Goal: Information Seeking & Learning: Understand process/instructions

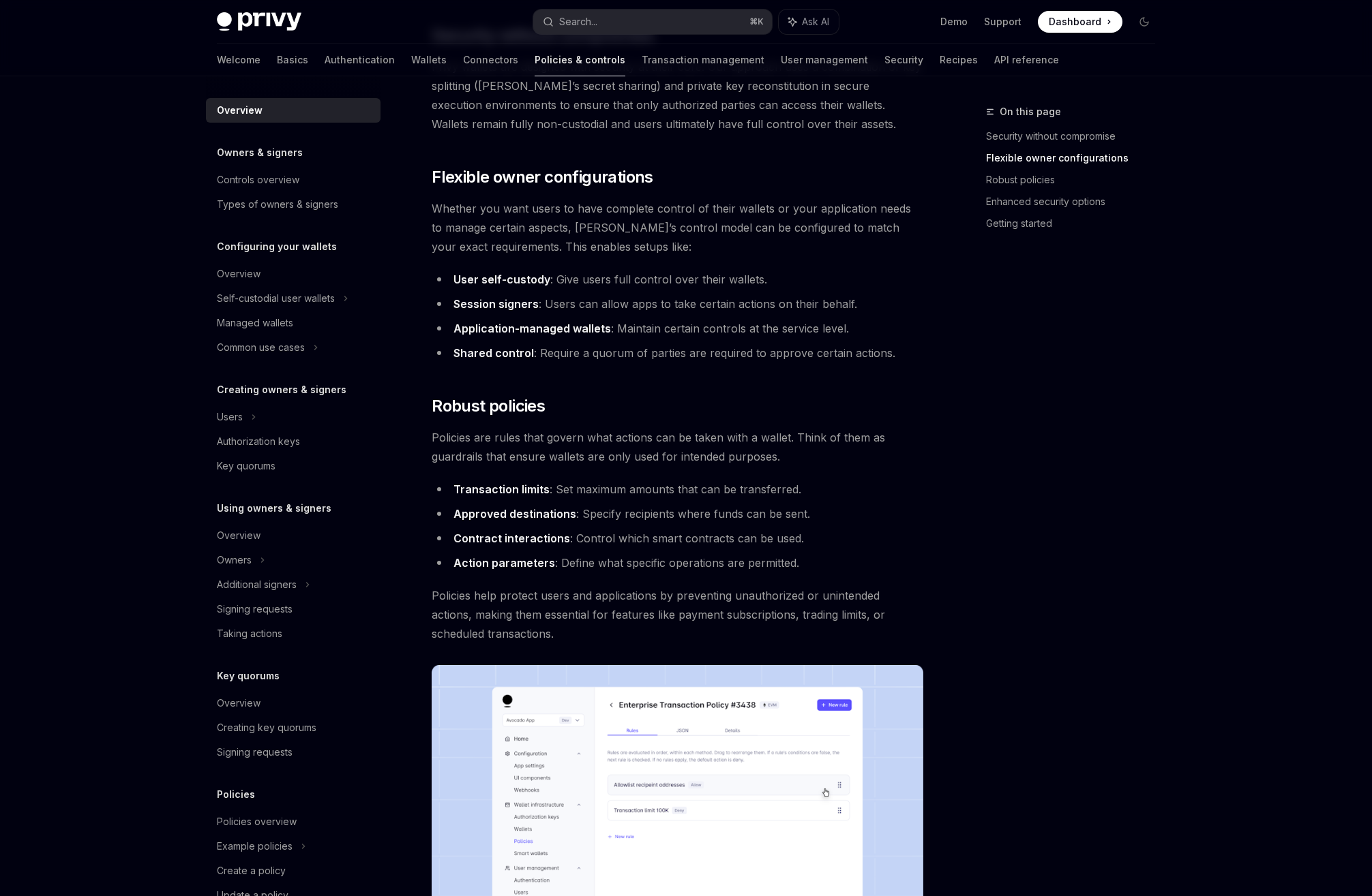
scroll to position [216, 0]
click at [313, 297] on div "Self-custodial user wallets" at bounding box center [275, 298] width 118 height 16
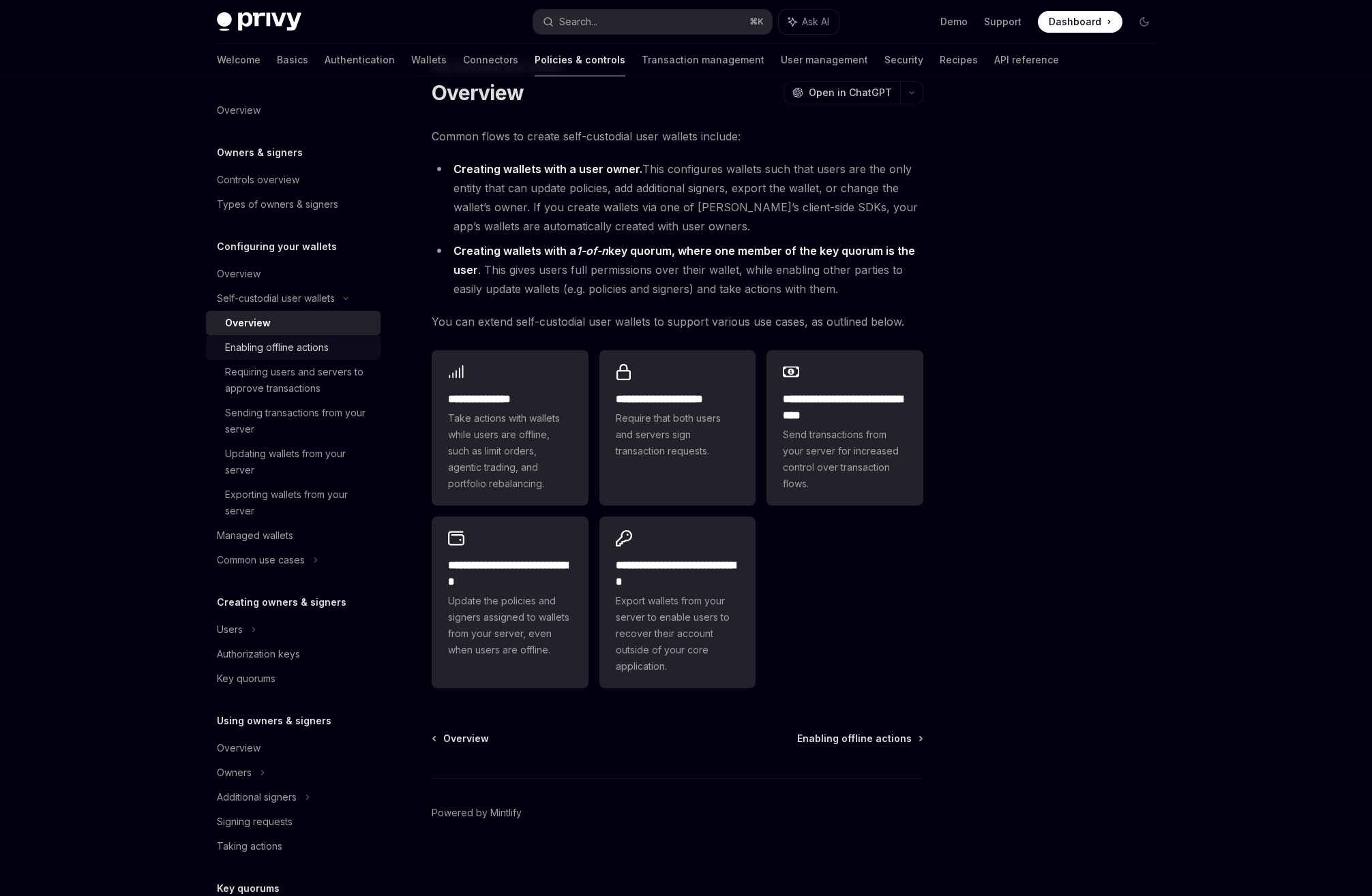
click at [309, 351] on div "Enabling offline actions" at bounding box center [276, 348] width 103 height 16
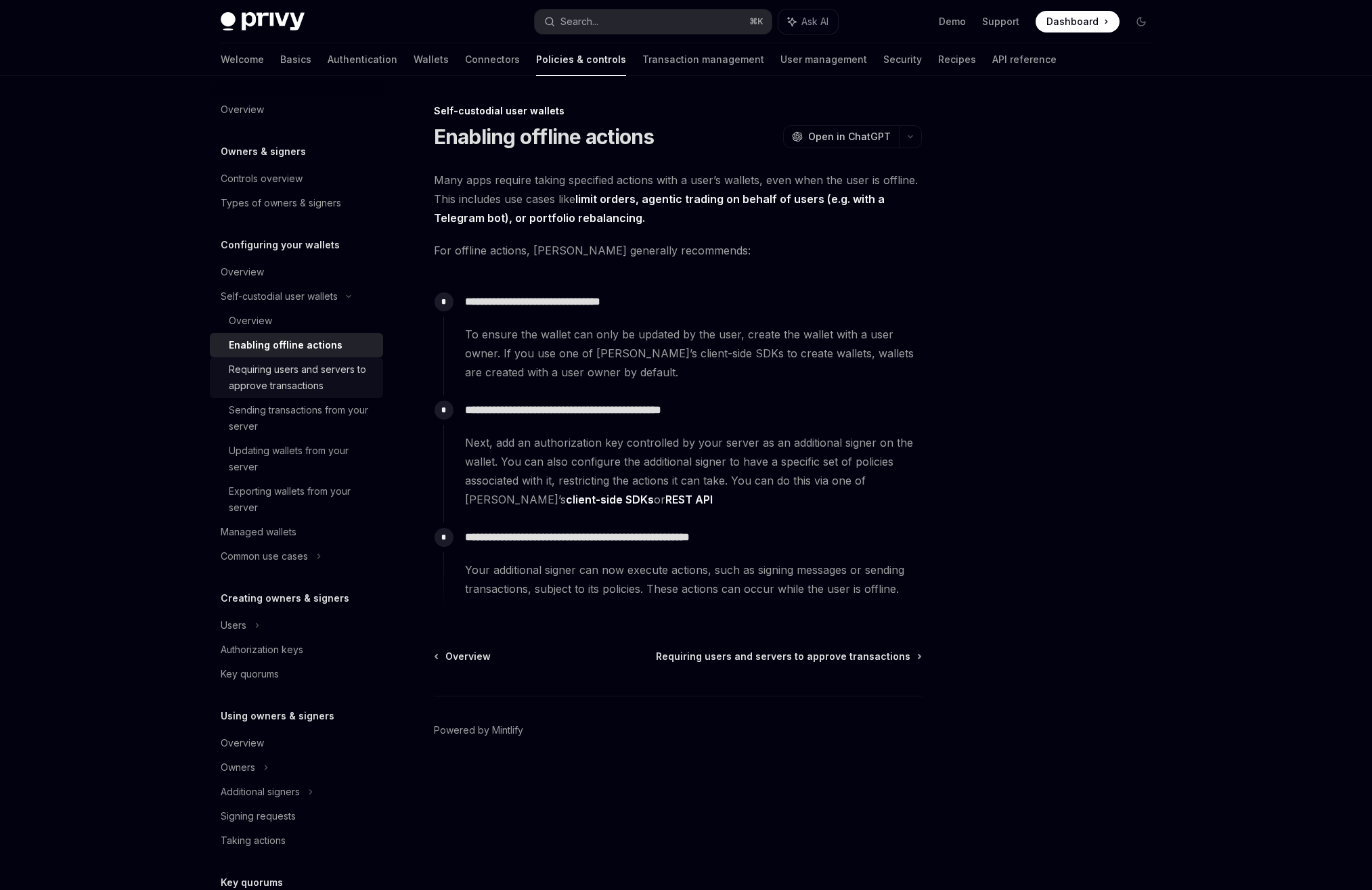
click at [318, 378] on div "Requiring users and servers to approve transactions" at bounding box center [301, 378] width 147 height 32
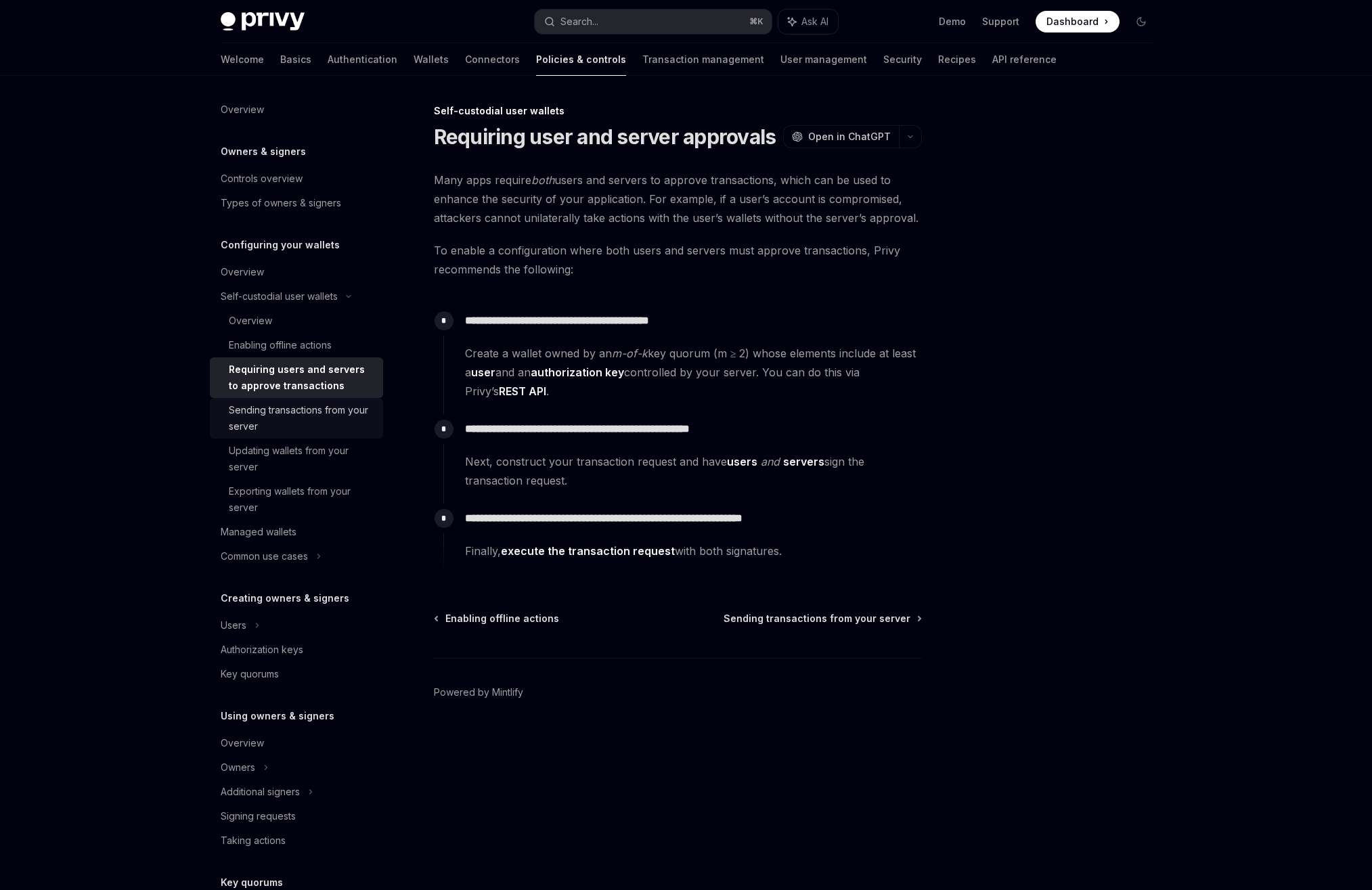
click at [329, 404] on div "Sending transactions from your server" at bounding box center [301, 418] width 147 height 32
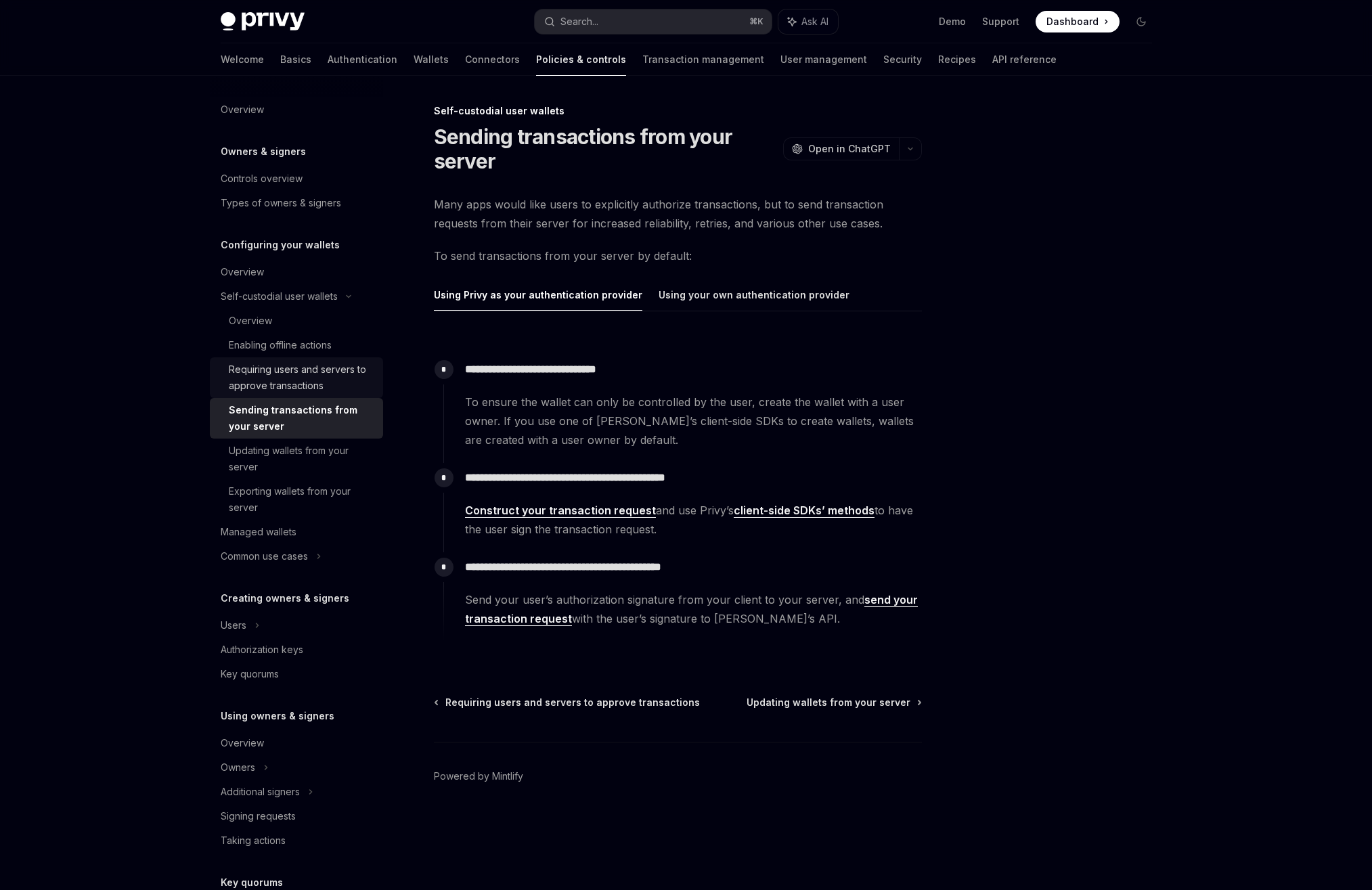
click at [313, 387] on div "Requiring users and servers to approve transactions" at bounding box center [301, 378] width 147 height 32
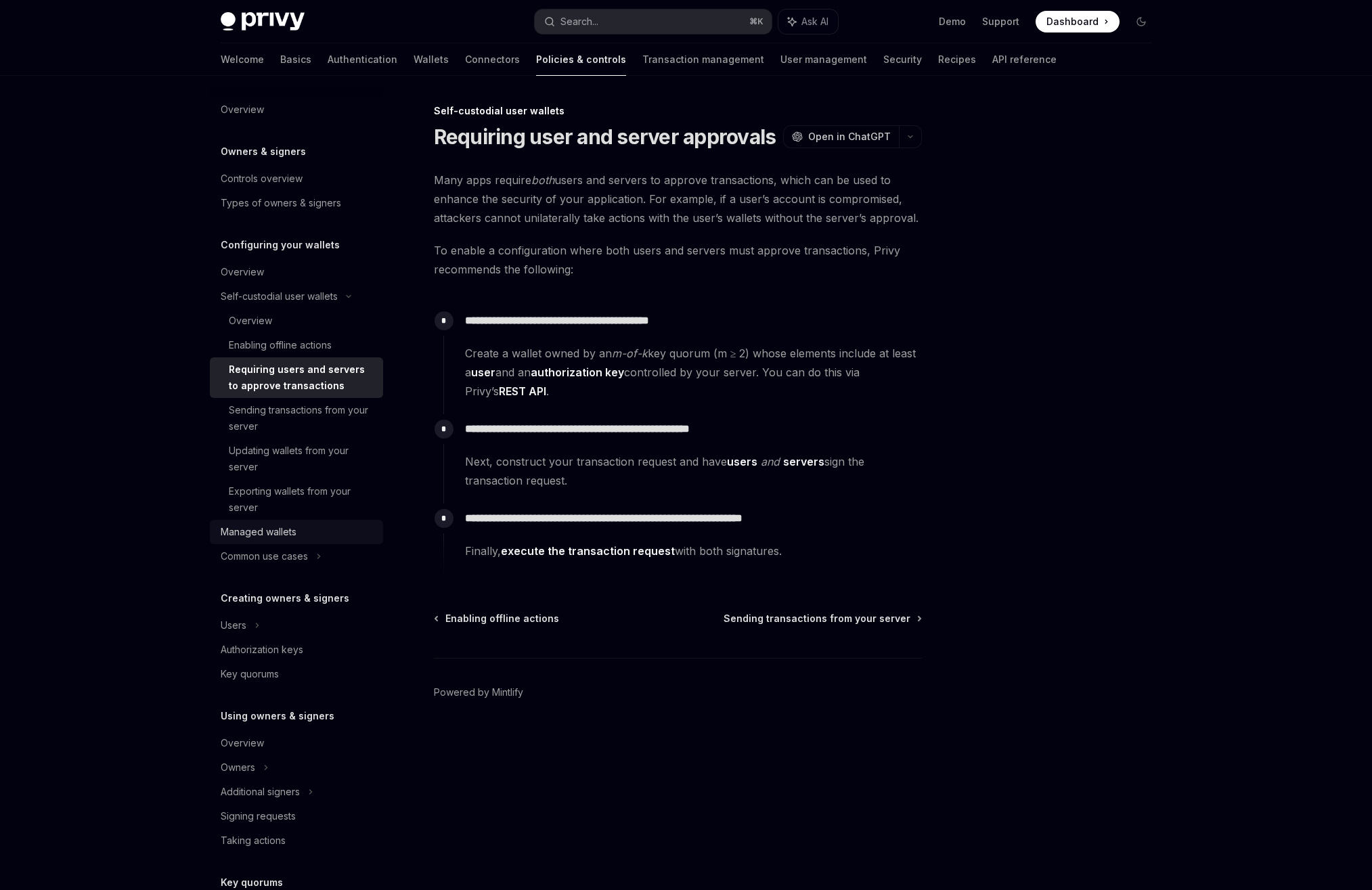
click at [282, 535] on div "Managed wallets" at bounding box center [258, 532] width 76 height 16
type textarea "*"
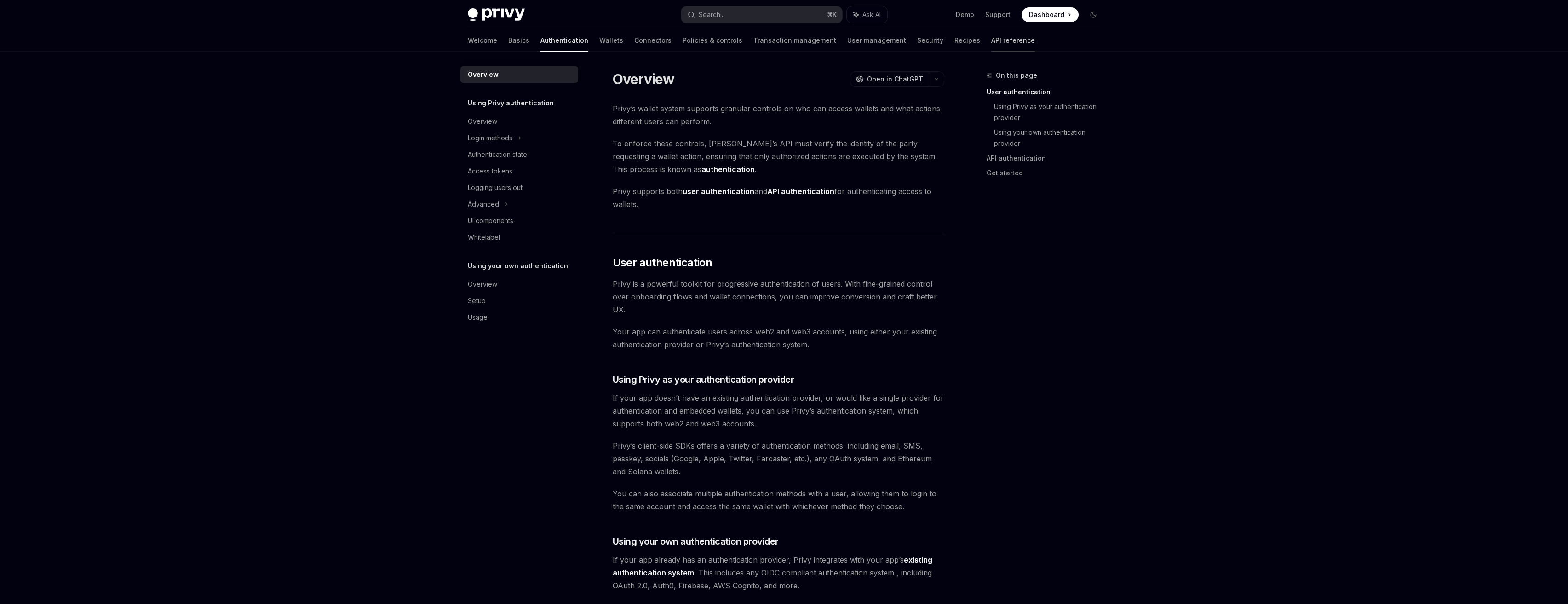
click at [925, 35] on link "API reference" at bounding box center [1012, 40] width 43 height 22
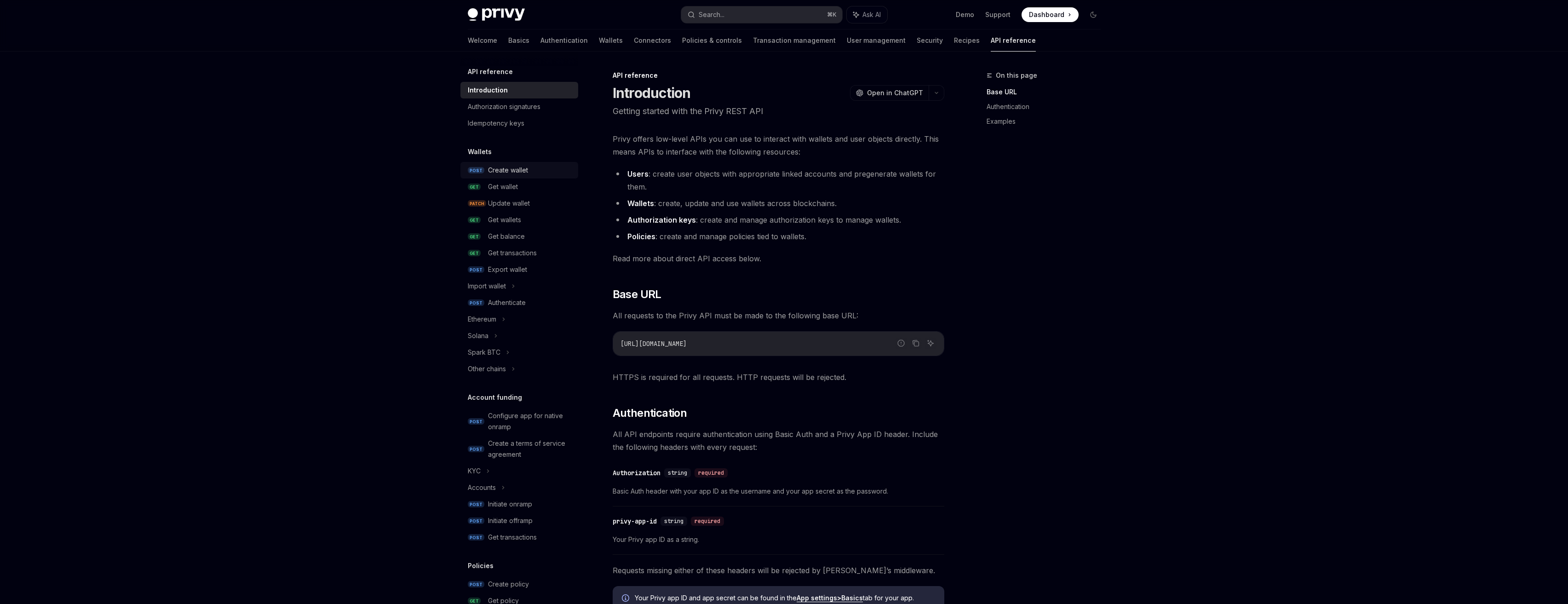
click at [515, 174] on div "Create wallet" at bounding box center [507, 170] width 40 height 11
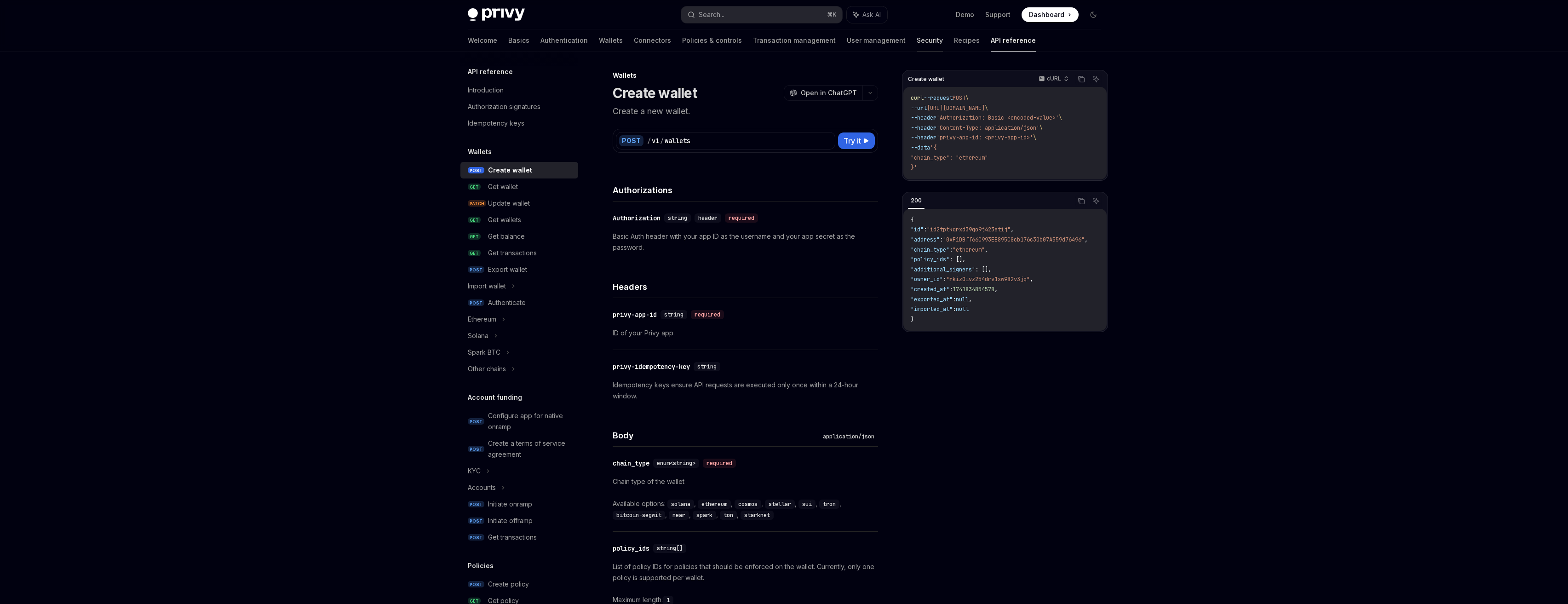
click at [916, 43] on link "Security" at bounding box center [929, 40] width 26 height 22
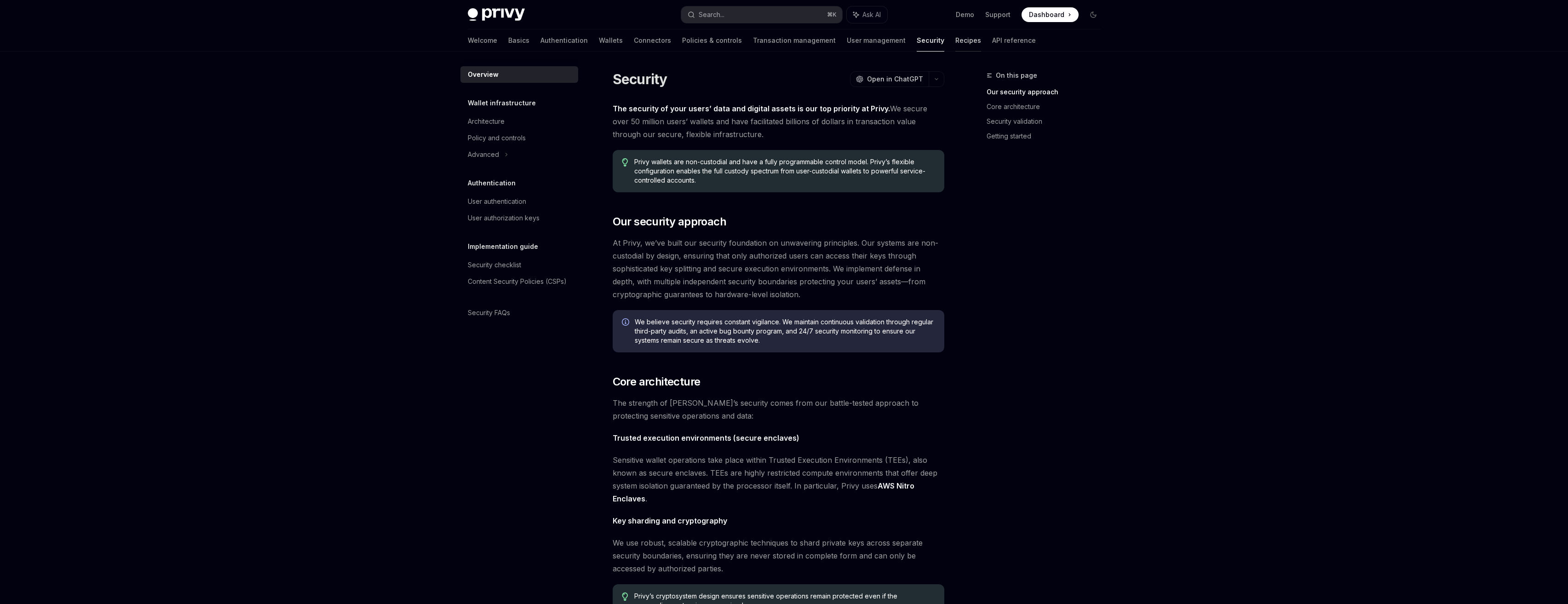
click at [925, 40] on link "Recipes" at bounding box center [968, 40] width 26 height 22
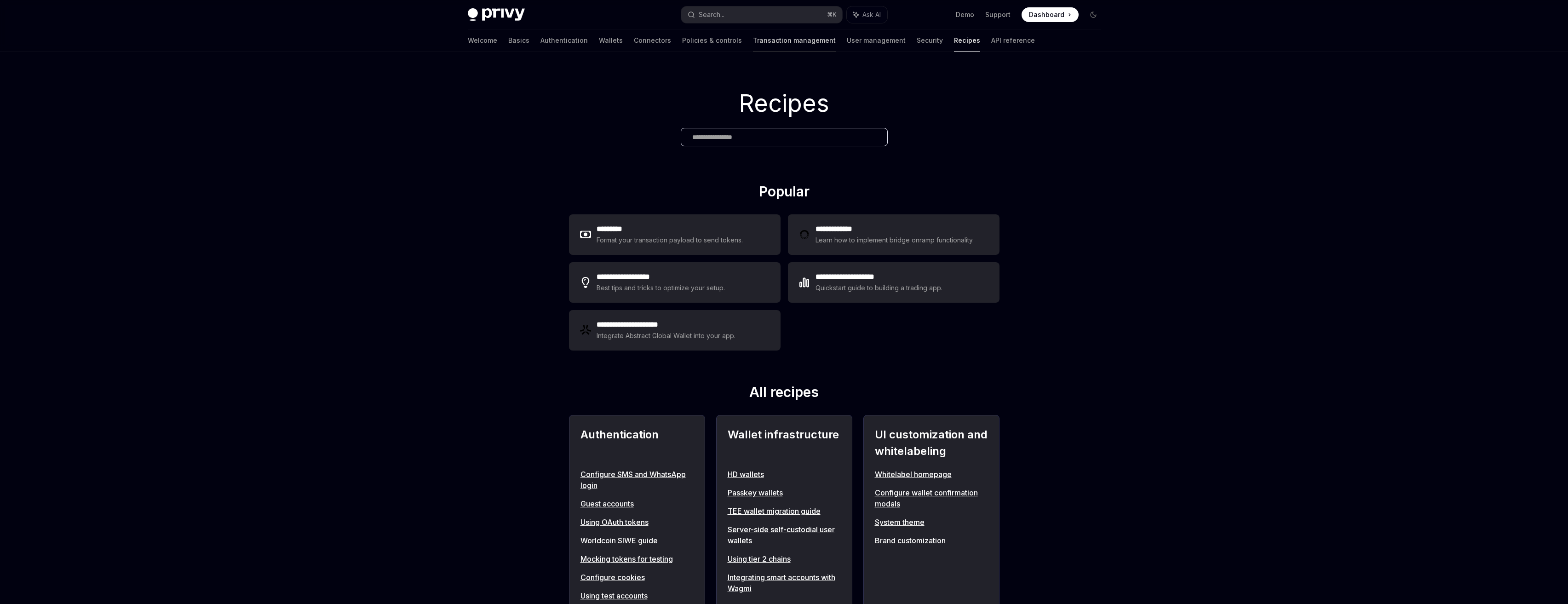
click at [753, 42] on link "Transaction management" at bounding box center [794, 40] width 83 height 22
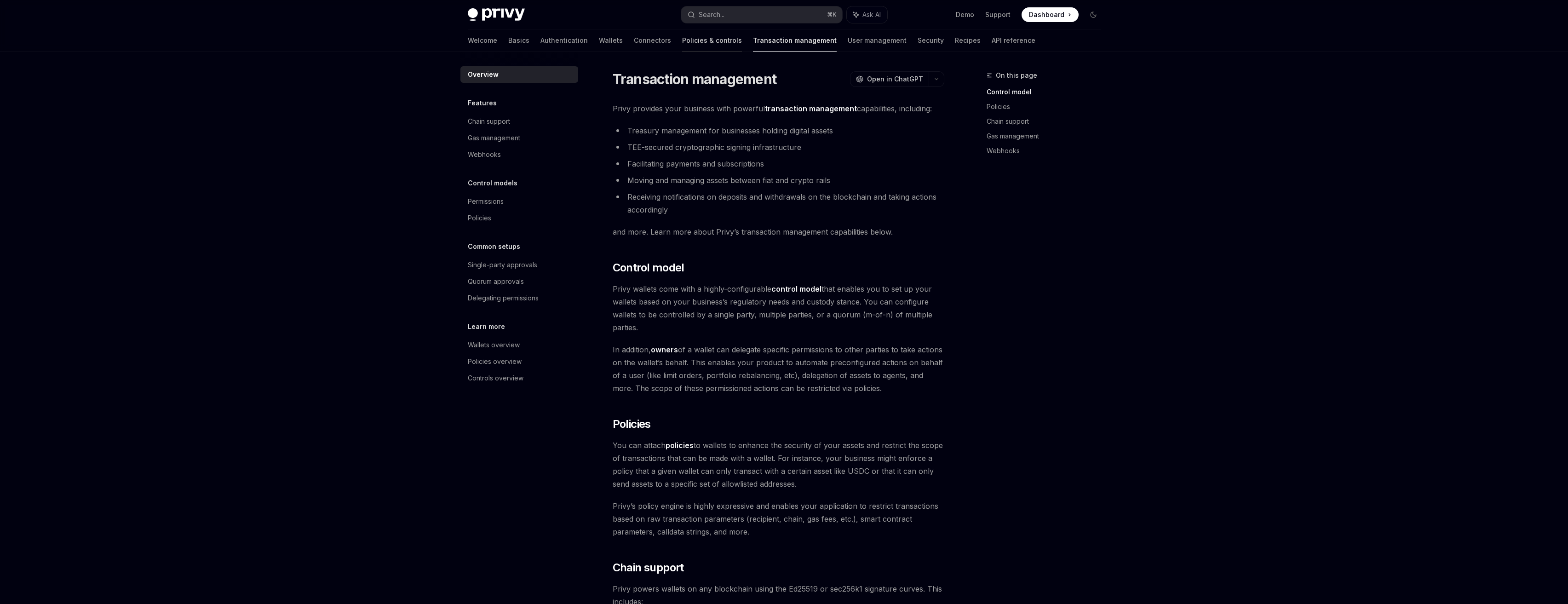
click at [682, 40] on link "Policies & controls" at bounding box center [712, 40] width 60 height 22
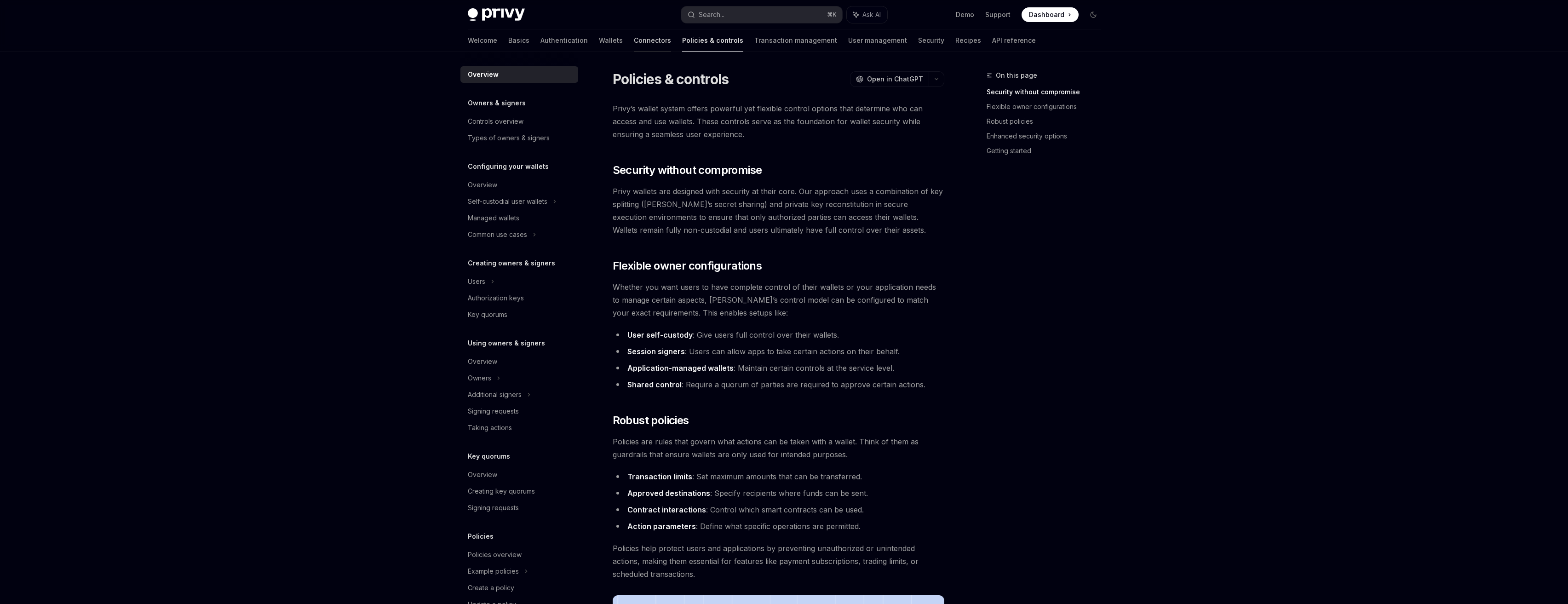
click at [634, 47] on link "Connectors" at bounding box center [652, 40] width 37 height 22
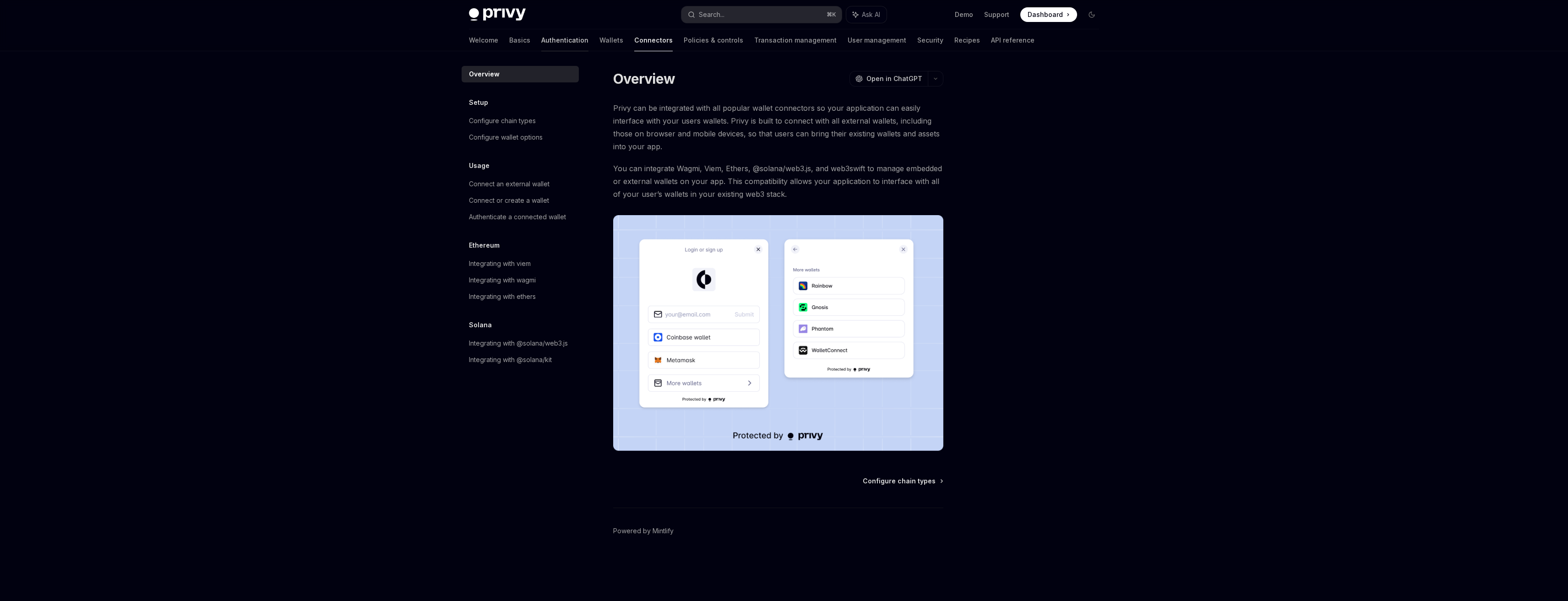
click at [541, 43] on link "Authentication" at bounding box center [564, 40] width 47 height 22
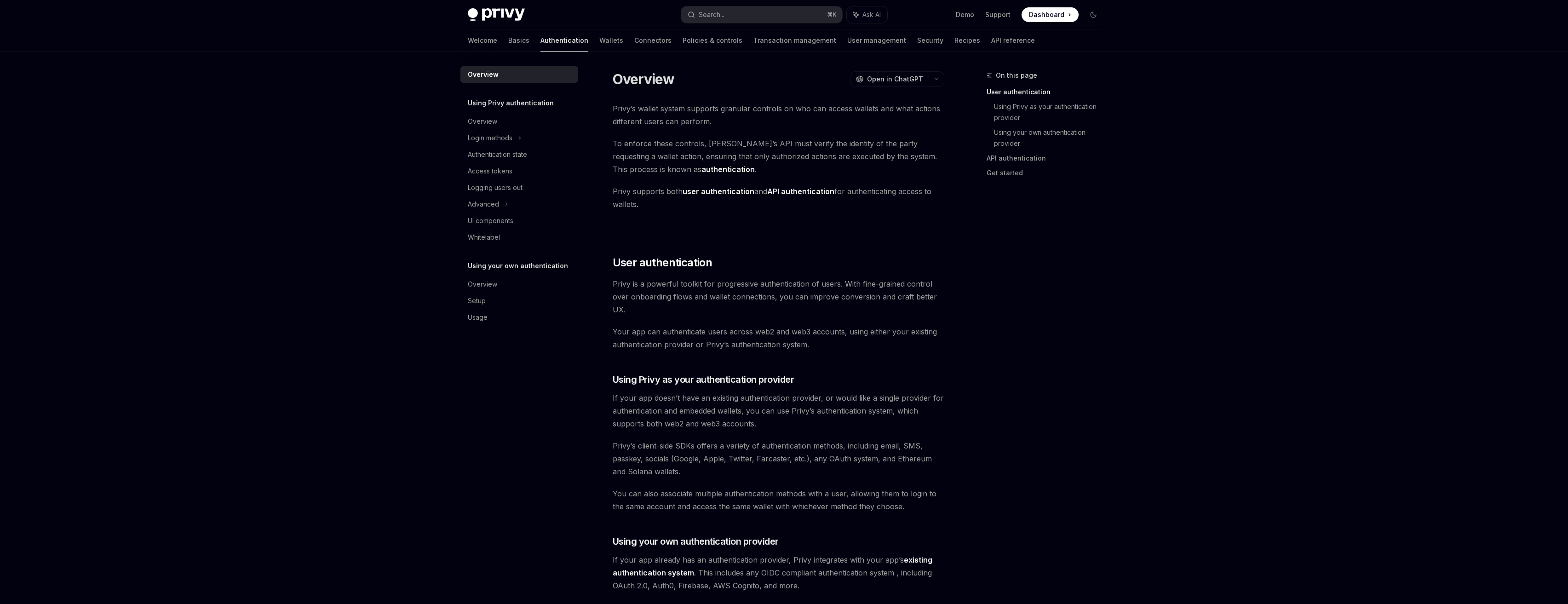
click at [495, 40] on div "Welcome Basics Authentication Wallets Connectors Policies & controls Transactio…" at bounding box center [751, 40] width 567 height 22
click at [508, 43] on link "Basics" at bounding box center [518, 40] width 21 height 22
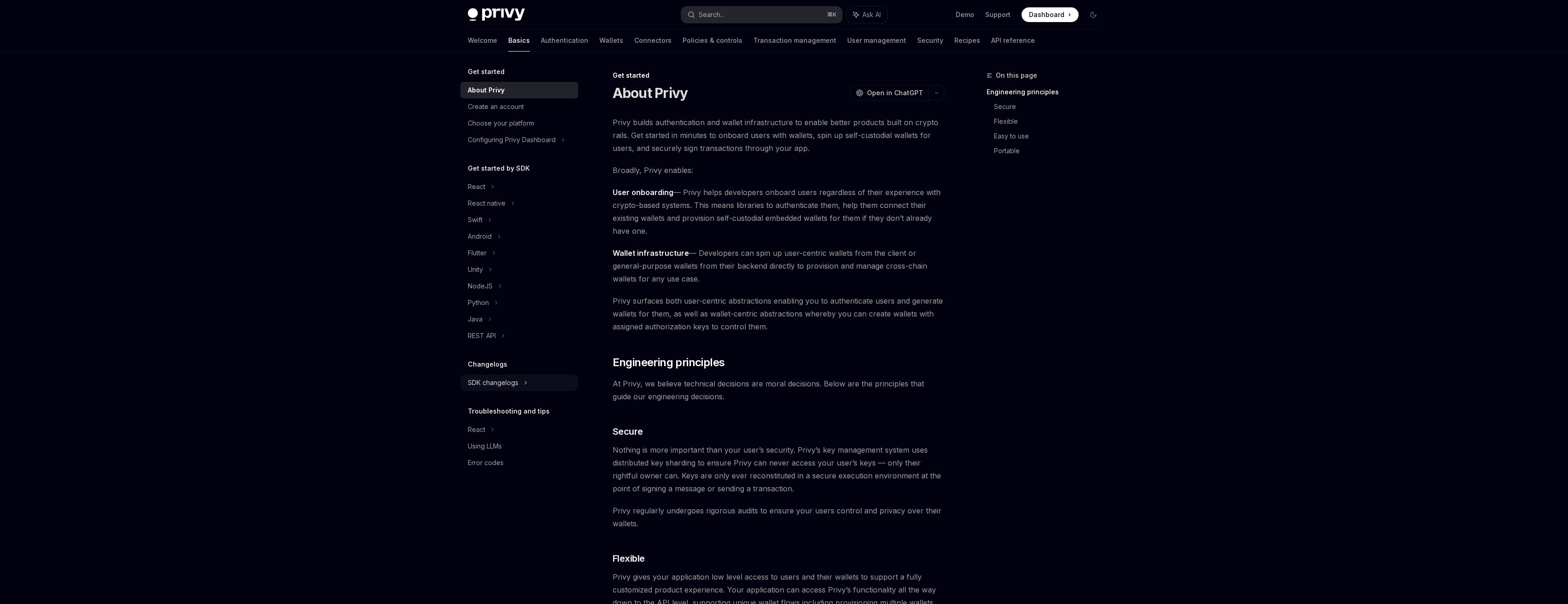
click at [506, 388] on div "SDK changelogs" at bounding box center [519, 382] width 118 height 17
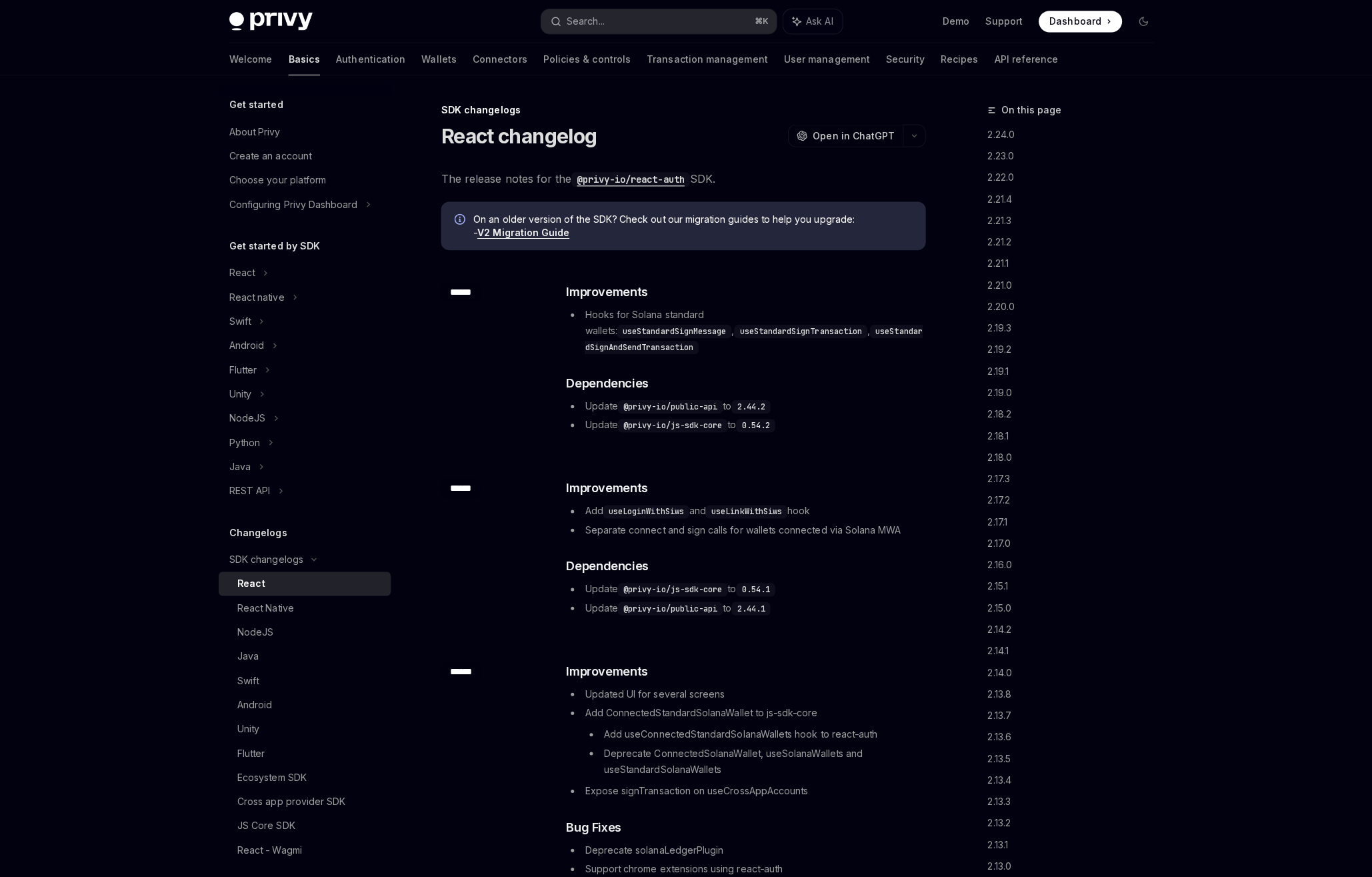
type textarea "*"
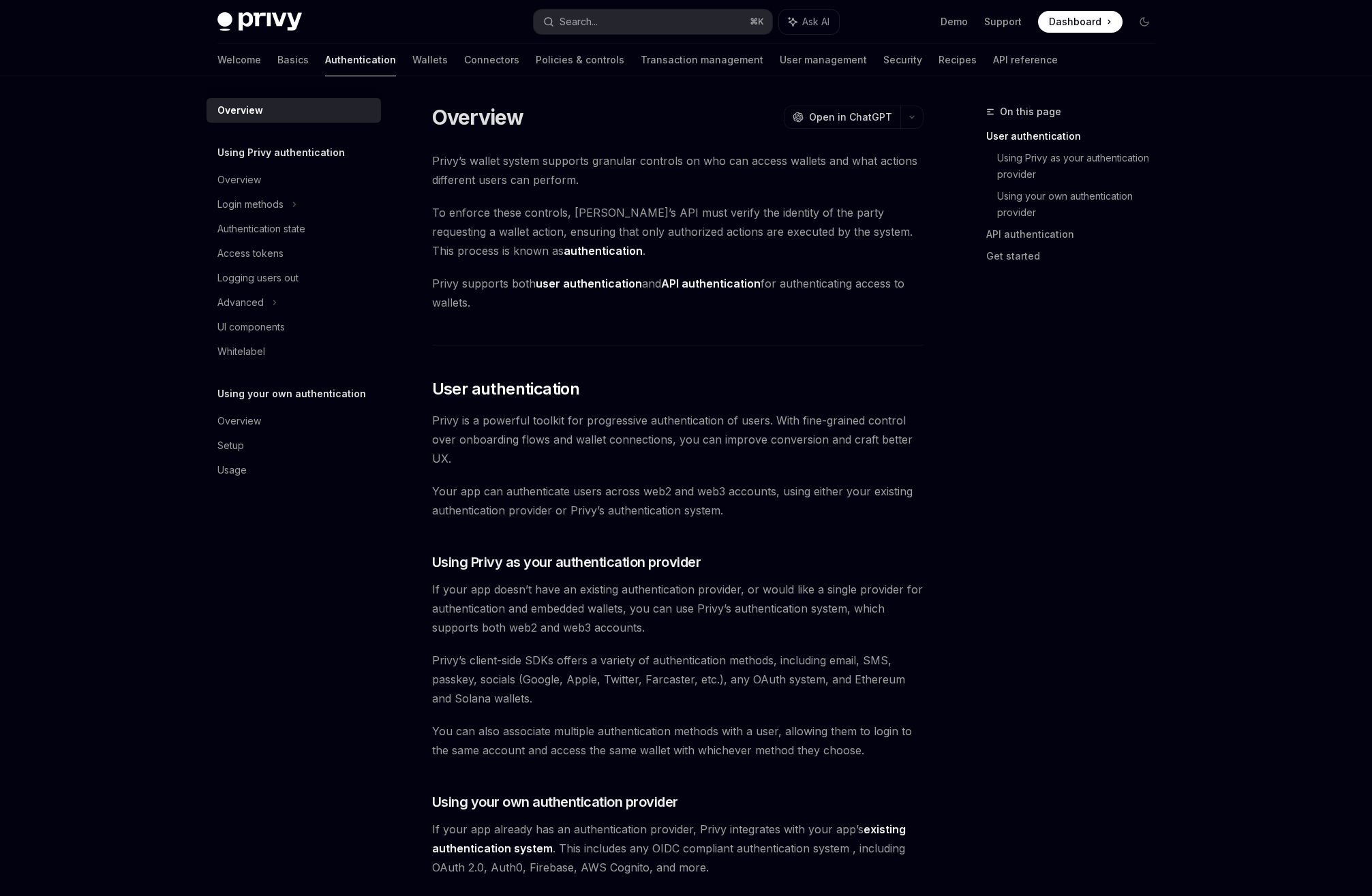
click at [250, 59] on div "Welcome Basics Authentication Wallets Connectors Policies & controls Transactio…" at bounding box center [638, 60] width 841 height 33
click at [204, 58] on div "Welcome Basics Authentication Wallets Connectors Policies & controls Transactio…" at bounding box center [686, 60] width 1003 height 33
click at [216, 54] on div "Welcome Basics Authentication Wallets Connectors Policies & controls Transactio…" at bounding box center [686, 60] width 1003 height 33
click at [277, 60] on link "Basics" at bounding box center [293, 60] width 32 height 33
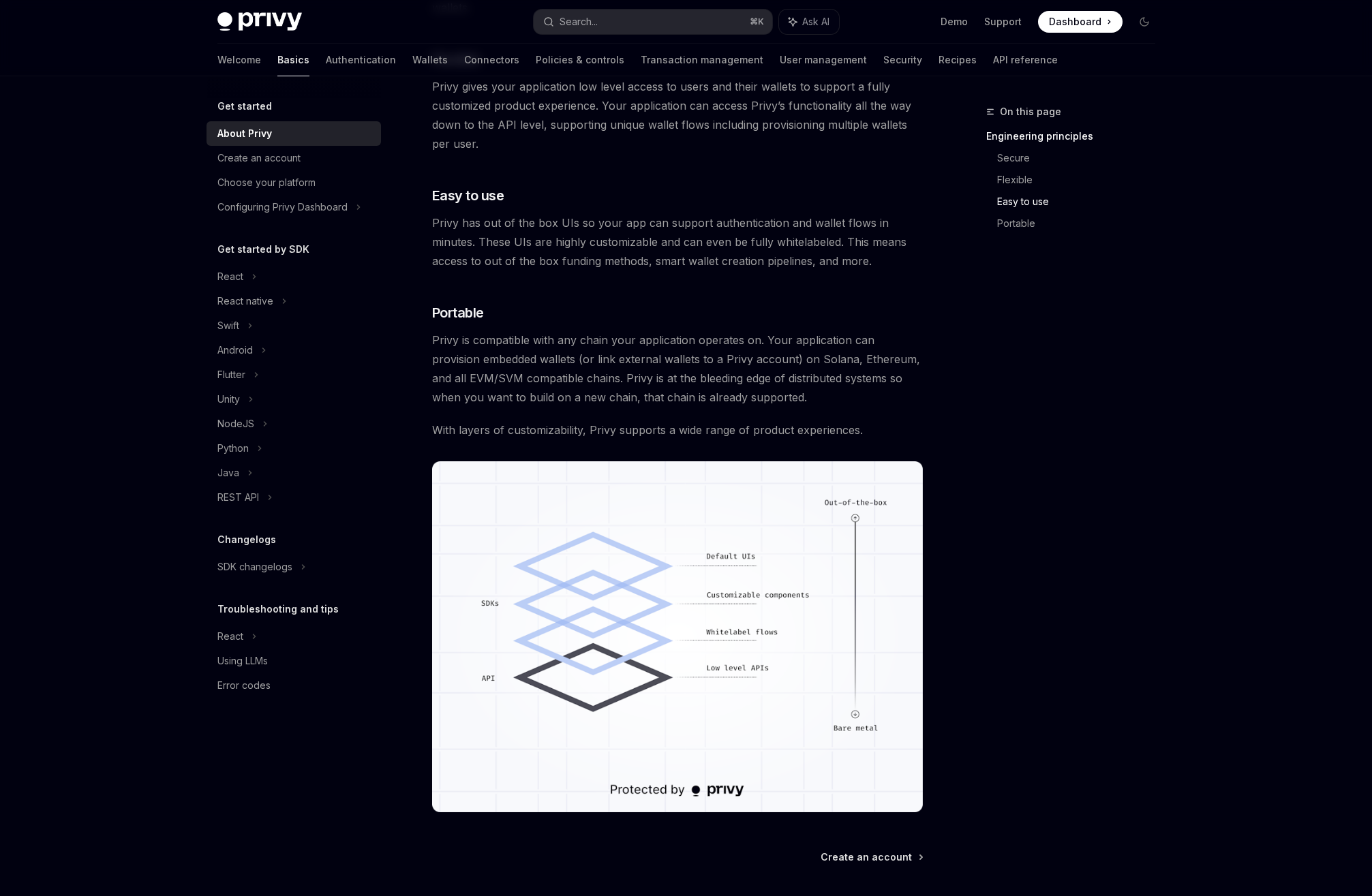
scroll to position [887, 0]
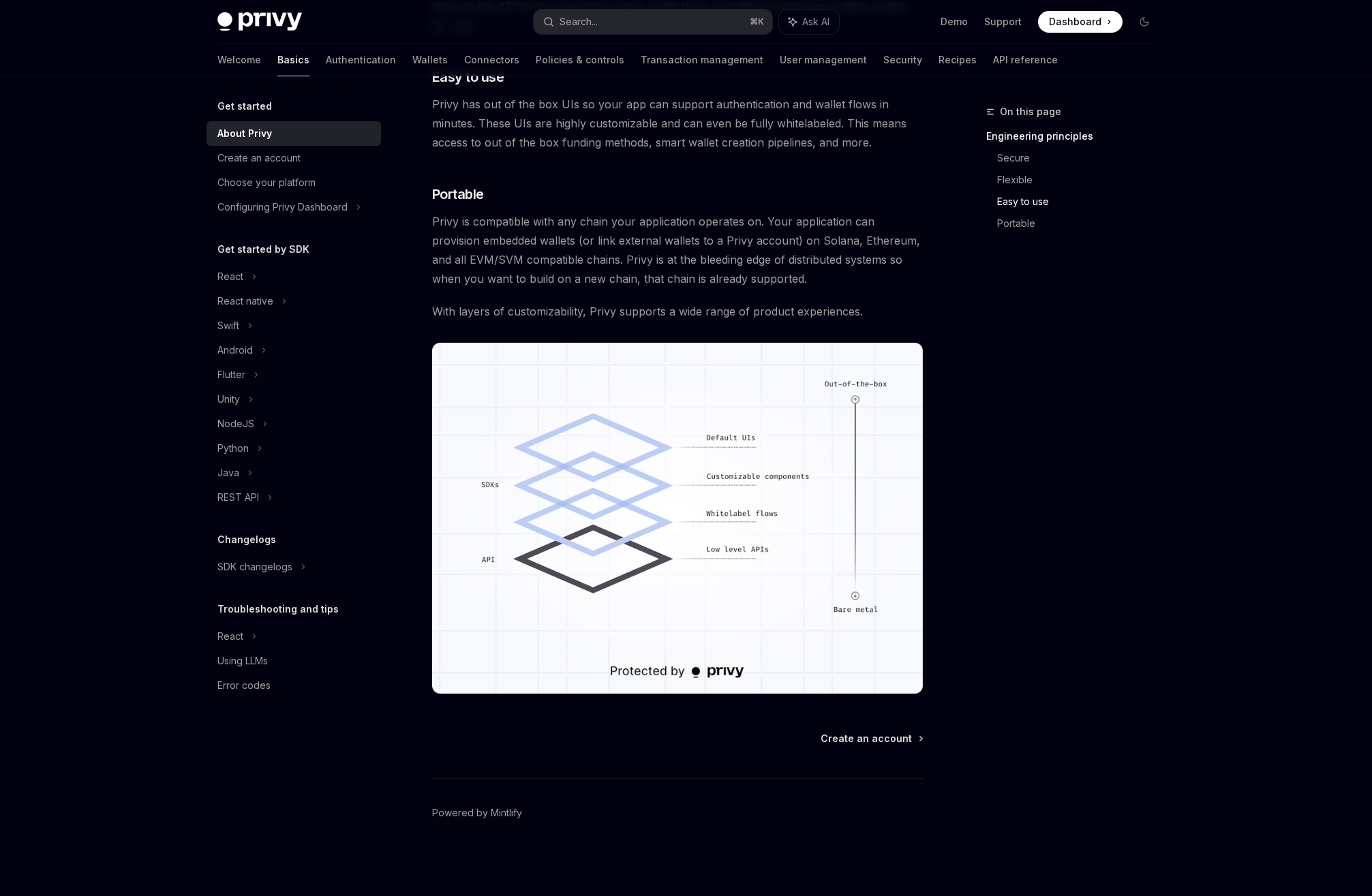
click at [273, 18] on img at bounding box center [259, 22] width 84 height 19
type textarea "*"
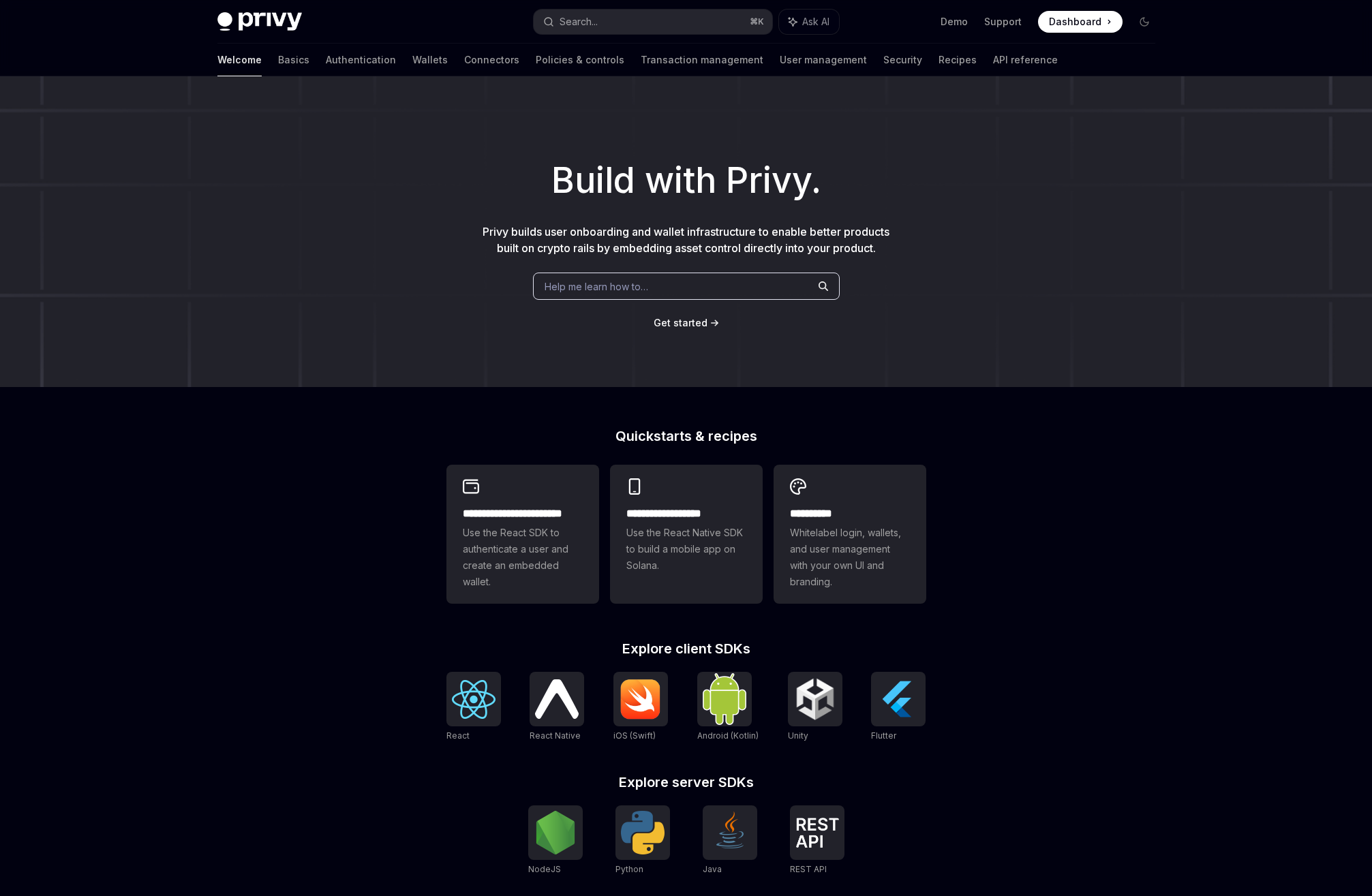
click at [504, 697] on div "React React Native React Native iOS (Swift) Android (Kotlin) Unity Unity Flutter" at bounding box center [687, 708] width 480 height 71
click at [455, 689] on img at bounding box center [474, 699] width 43 height 39
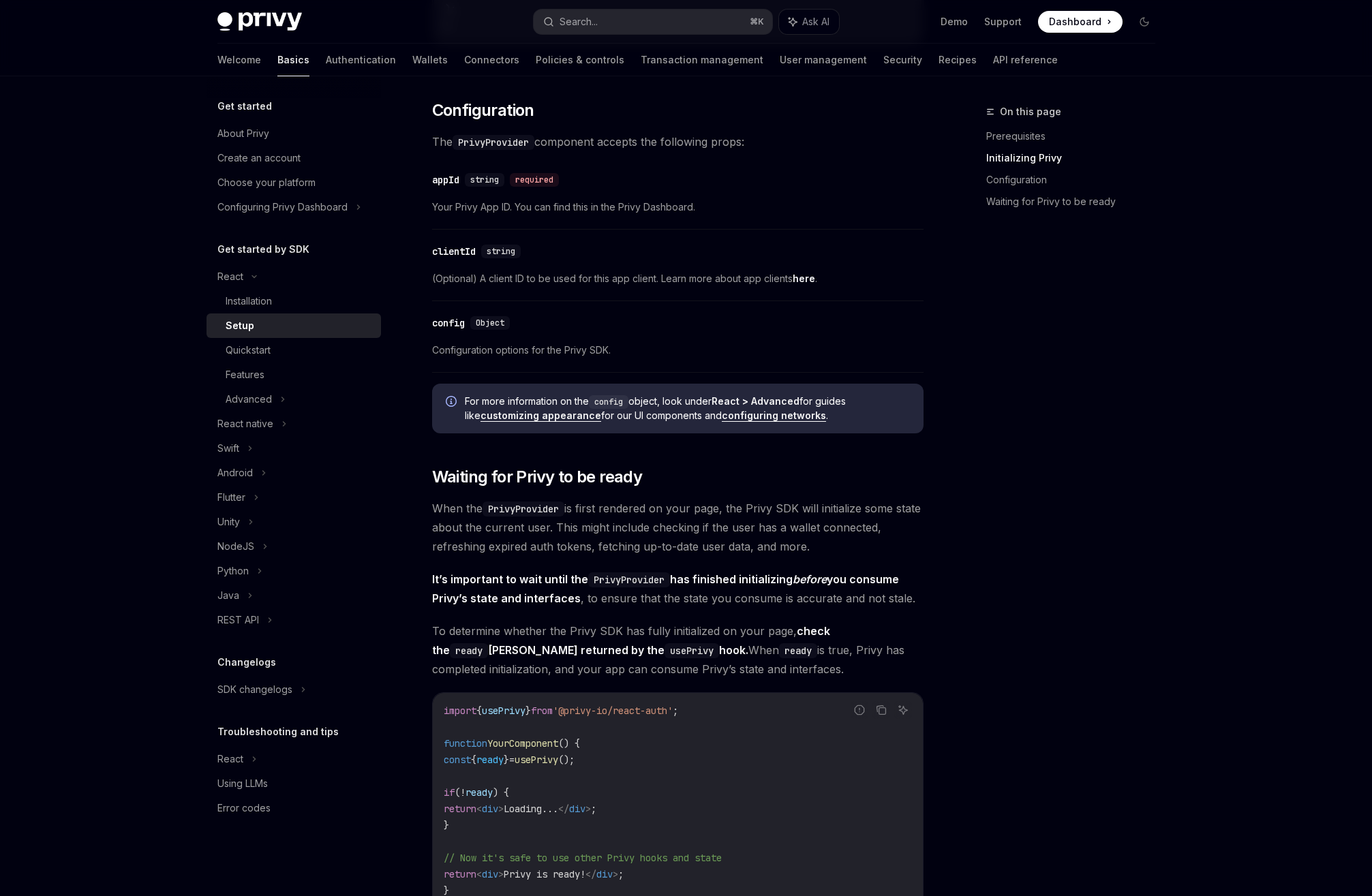
scroll to position [788, 0]
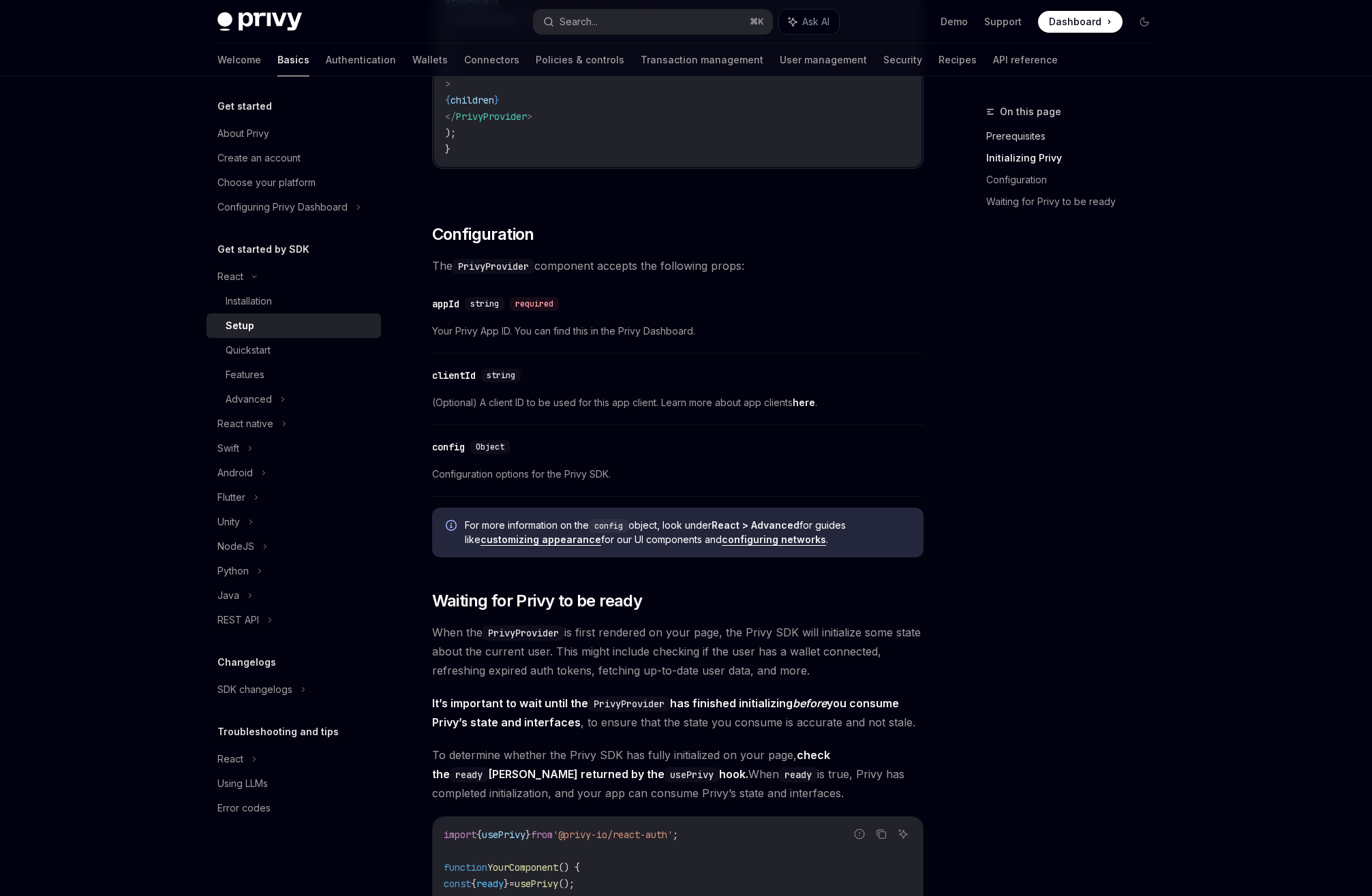
click at [1035, 142] on link "Prerequisites" at bounding box center [1077, 136] width 180 height 22
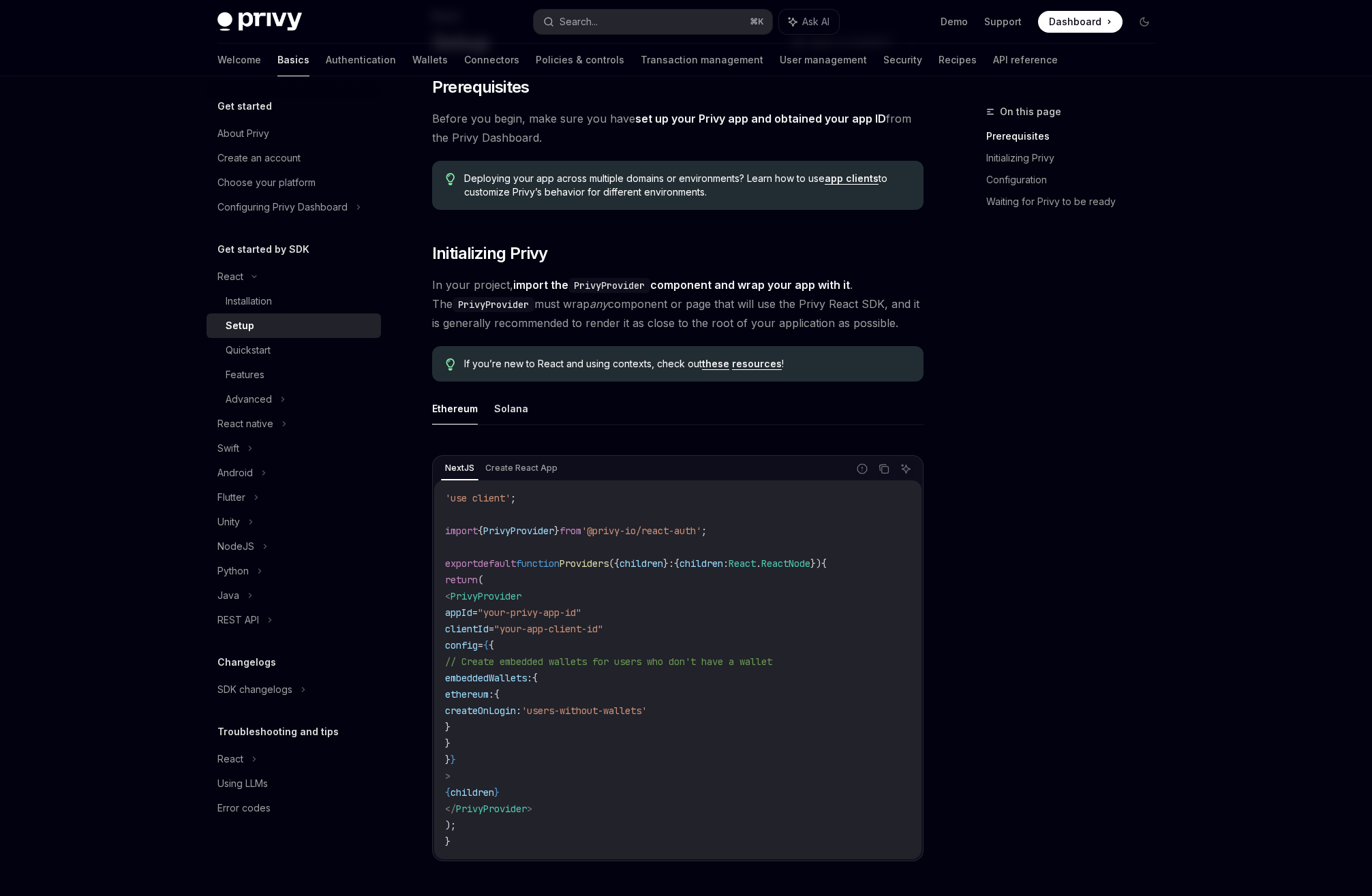
scroll to position [68, 0]
